Goal: Information Seeking & Learning: Learn about a topic

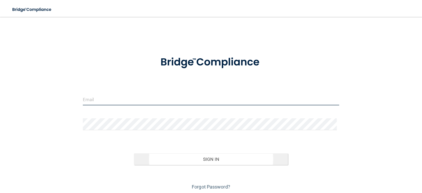
type input "[EMAIL_ADDRESS][DOMAIN_NAME]"
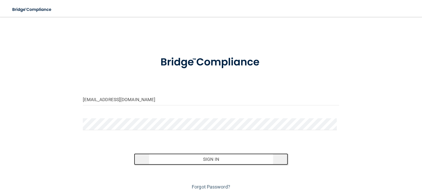
click at [212, 157] on button "Sign In" at bounding box center [211, 159] width 154 height 12
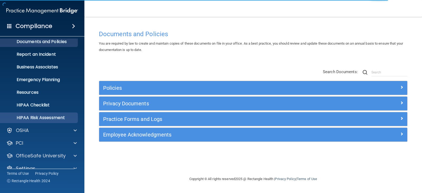
scroll to position [26, 0]
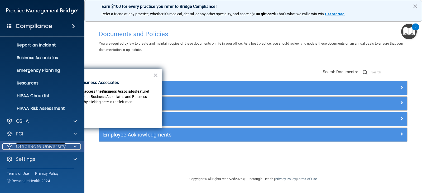
click at [48, 145] on p "OfficeSafe University" at bounding box center [41, 146] width 50 height 6
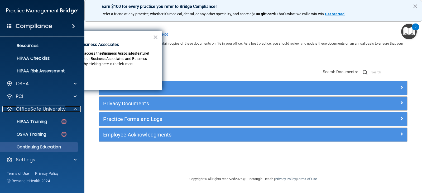
scroll to position [64, 0]
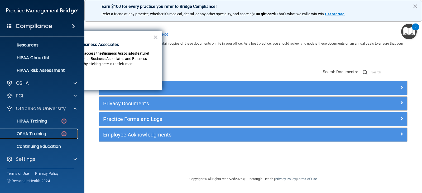
click at [47, 134] on div "OSHA Training" at bounding box center [39, 133] width 72 height 5
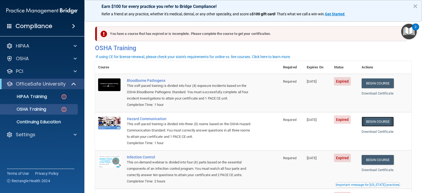
click at [369, 120] on link "Begin Course" at bounding box center [378, 122] width 32 height 10
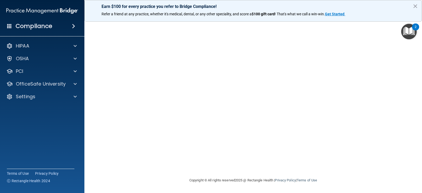
scroll to position [6, 0]
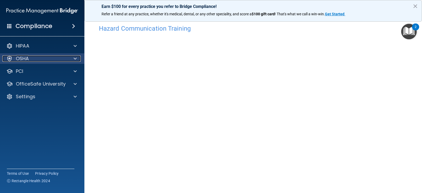
click at [8, 56] on div at bounding box center [9, 58] width 6 height 6
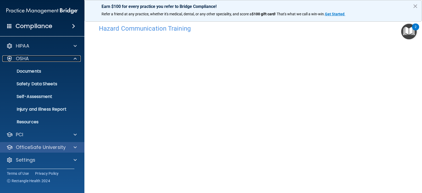
scroll to position [1, 0]
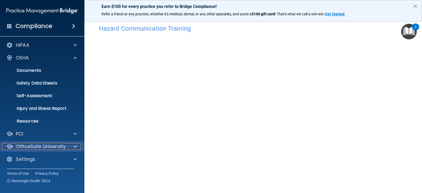
click at [60, 145] on p "OfficeSafe University" at bounding box center [41, 146] width 50 height 6
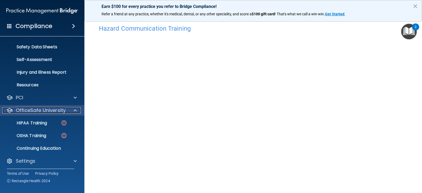
scroll to position [39, 0]
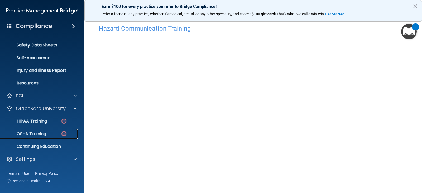
click at [54, 133] on div "OSHA Training" at bounding box center [39, 133] width 72 height 5
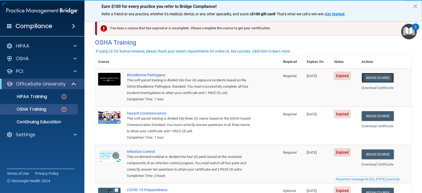
click at [384, 78] on link "Begin Course" at bounding box center [378, 78] width 32 height 10
